Goal: Task Accomplishment & Management: Complete application form

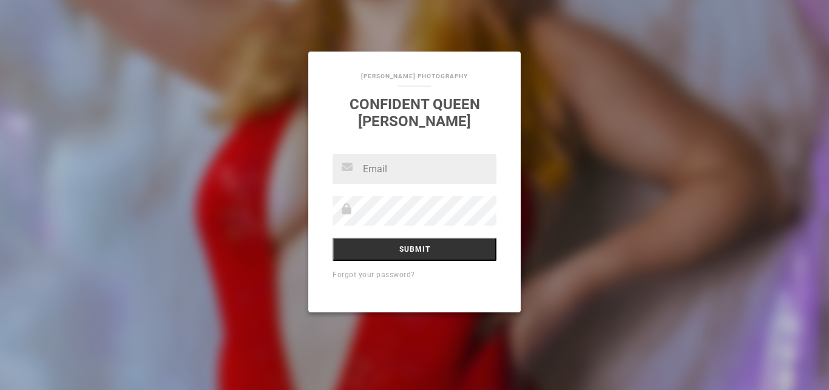
click at [379, 171] on input "text" at bounding box center [415, 169] width 164 height 30
type input "[EMAIL_ADDRESS]"
click at [333, 238] on input "Submit" at bounding box center [415, 249] width 164 height 23
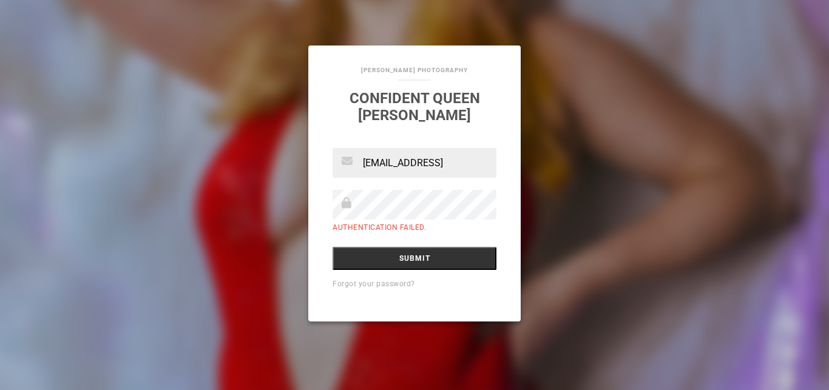
click at [333, 247] on input "Submit" at bounding box center [415, 258] width 164 height 23
